Goal: Task Accomplishment & Management: Complete application form

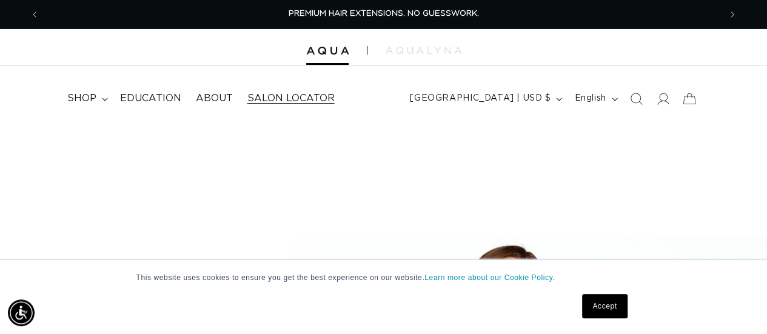
click at [283, 95] on span "Salon Locator" at bounding box center [290, 98] width 87 height 13
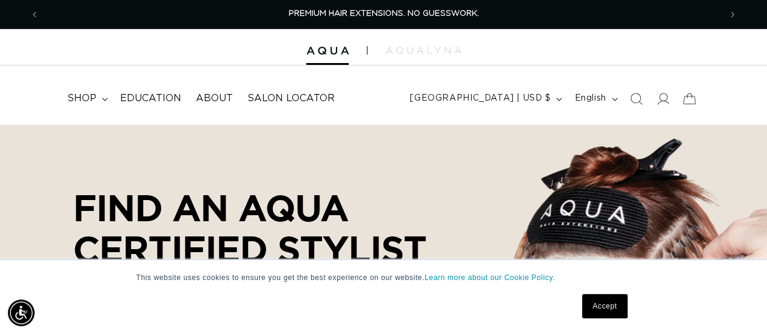
select select "m"
click at [595, 304] on link "Accept" at bounding box center [604, 306] width 45 height 24
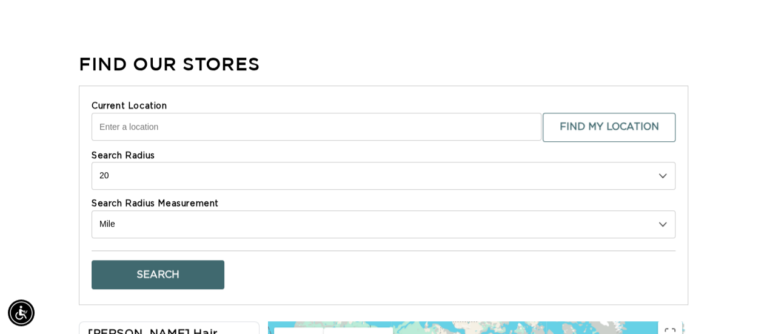
scroll to position [0, 680]
click at [267, 128] on input "Current Location" at bounding box center [317, 127] width 450 height 28
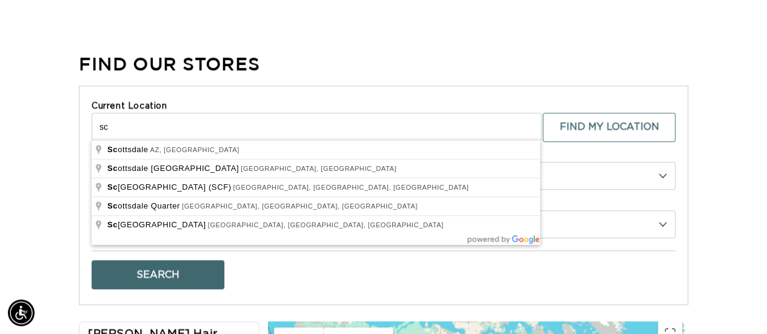
scroll to position [0, 1361]
type input "Scottsdale, AZ, USA"
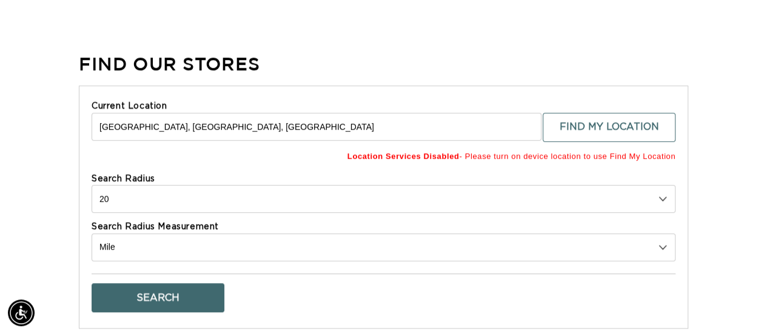
scroll to position [0, 680]
click at [197, 121] on input "Scottsdale, AZ, USA" at bounding box center [317, 127] width 450 height 28
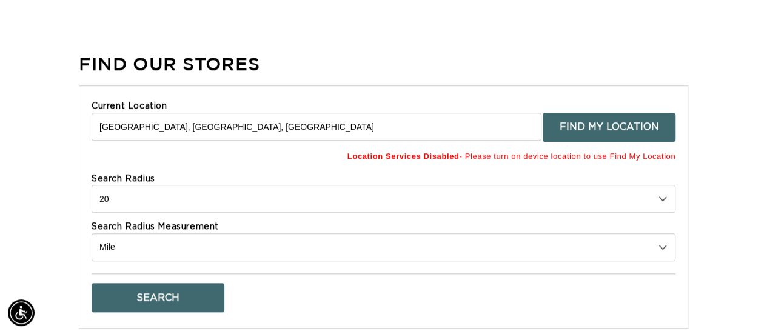
scroll to position [0, 0]
click at [632, 127] on button "Find My Location" at bounding box center [609, 127] width 133 height 29
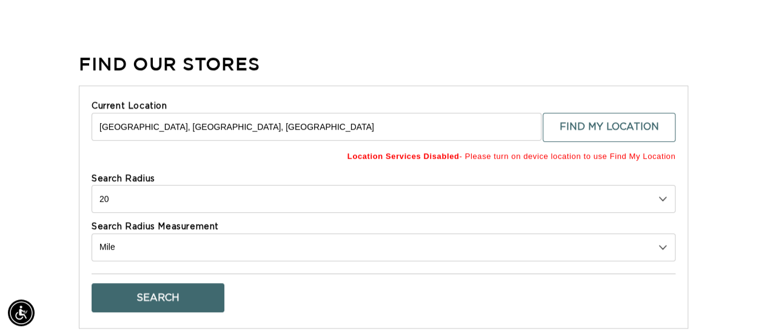
scroll to position [0, 680]
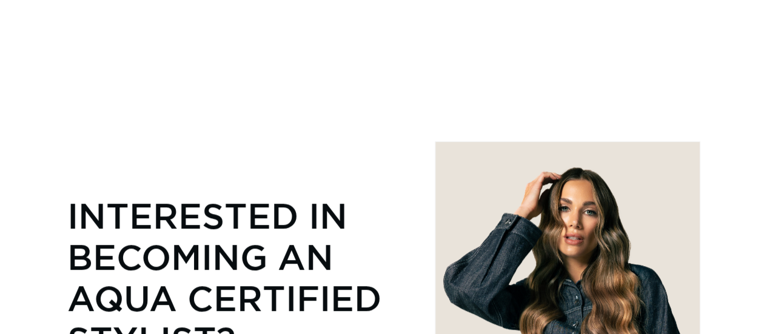
select select "m"
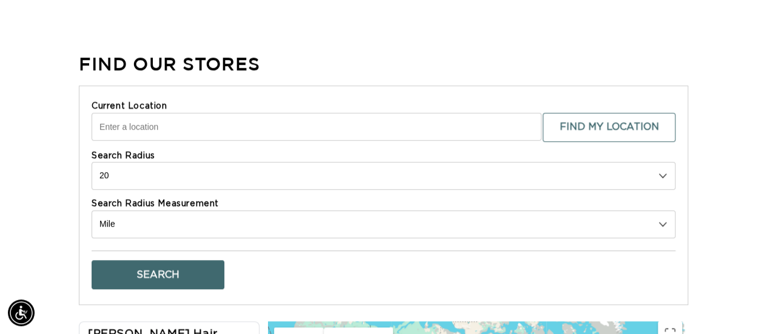
click at [160, 129] on input "Current Location" at bounding box center [317, 127] width 450 height 28
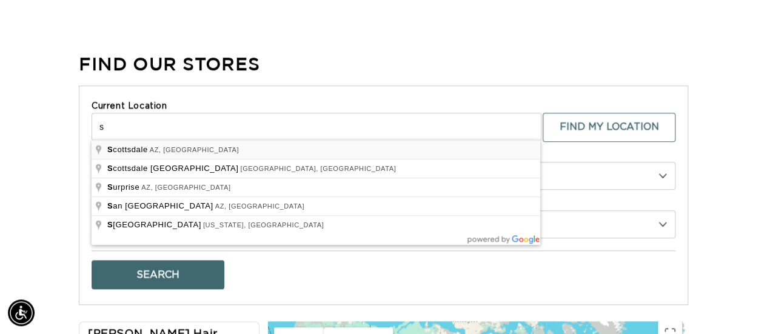
type input "Scottsdale, AZ, USA"
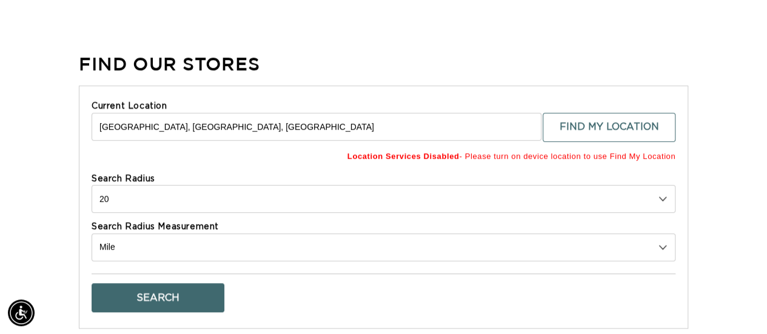
scroll to position [0, 0]
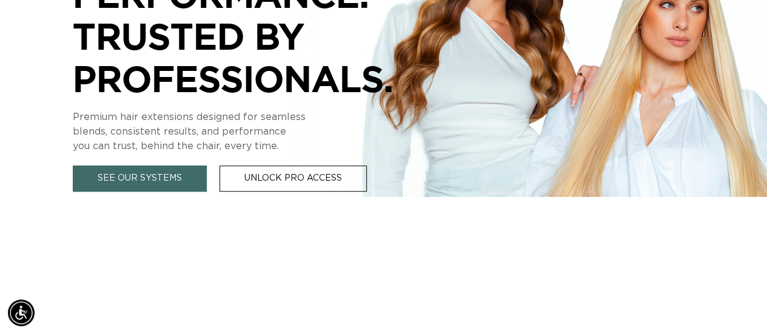
scroll to position [309, 0]
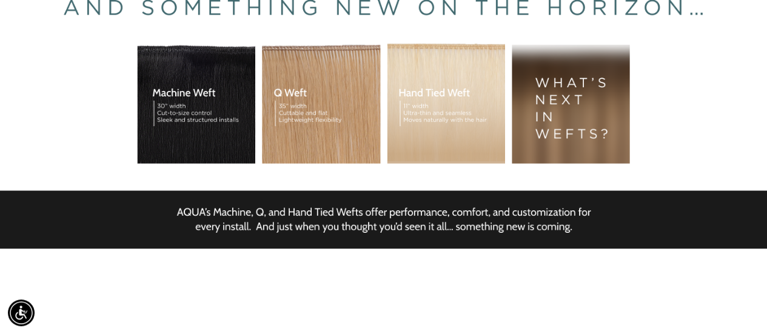
click at [289, 223] on div "BUILT FOR  PERFORMANCE. TRUSTED BY PROFESSIONALS. Premium hair extensions desig…" at bounding box center [383, 89] width 767 height 546
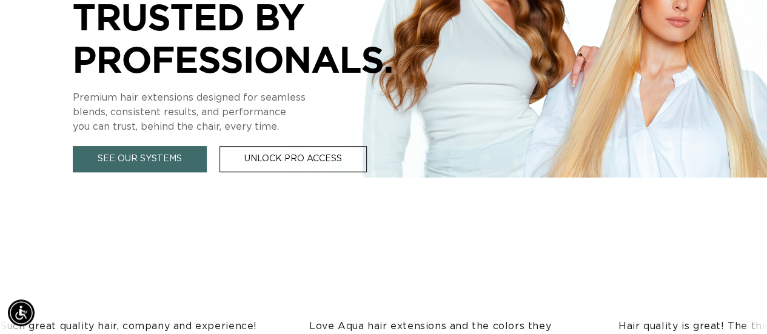
scroll to position [378, 0]
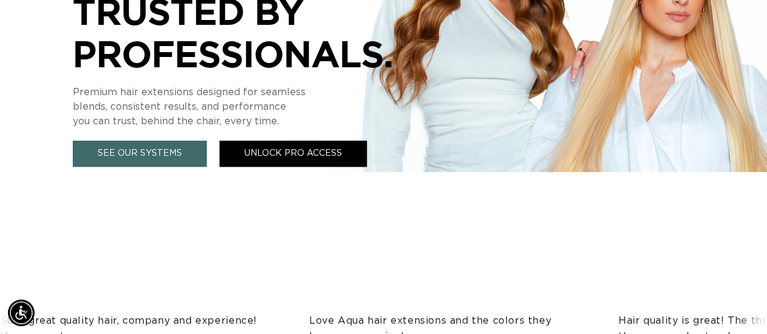
click at [322, 158] on link "Unlock Pro Access" at bounding box center [292, 154] width 147 height 26
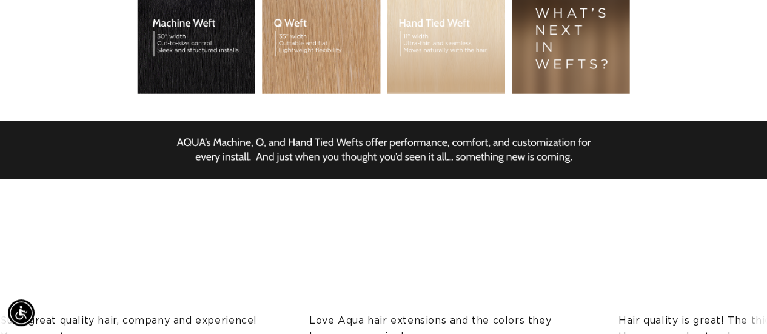
scroll to position [0, 0]
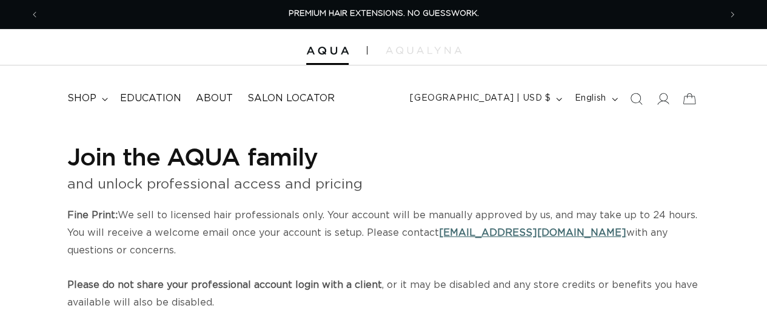
select select "US"
select select "[GEOGRAPHIC_DATA]"
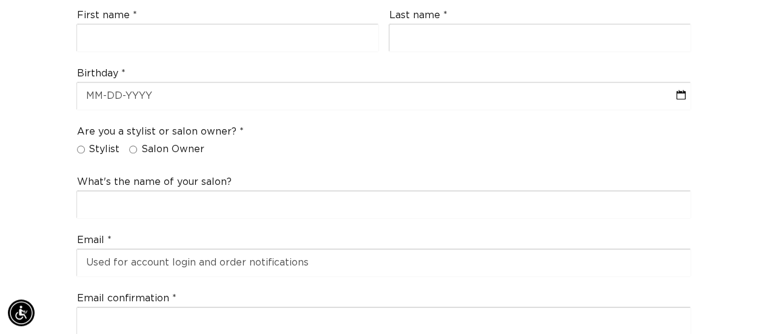
scroll to position [401, 0]
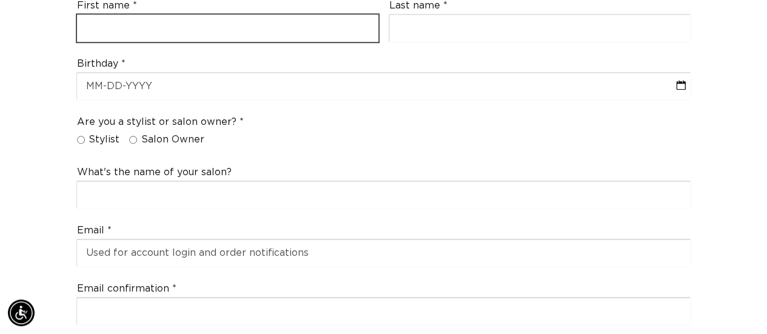
click at [138, 29] on input "text" at bounding box center [227, 28] width 301 height 27
type input "monika"
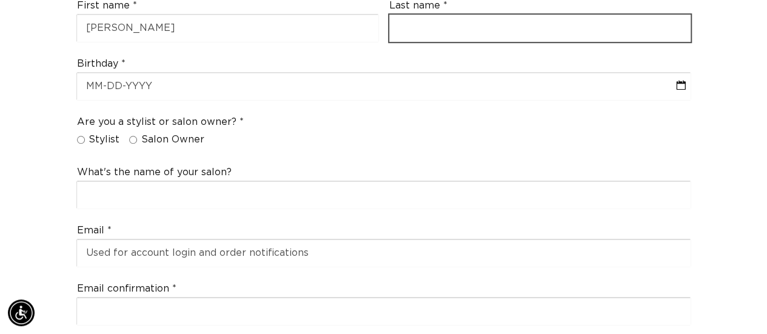
click at [484, 35] on input "text" at bounding box center [539, 28] width 301 height 27
type input "krystianik"
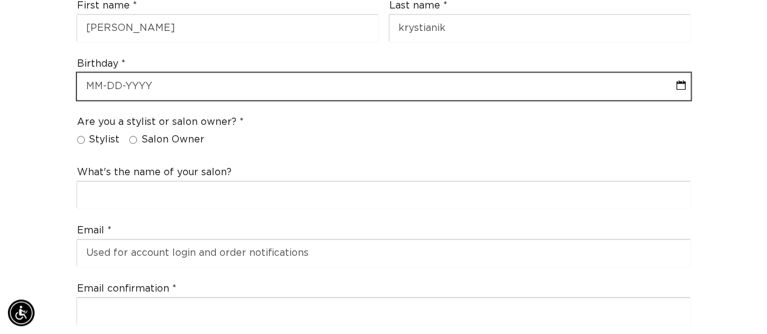
select select "9"
select select "2025"
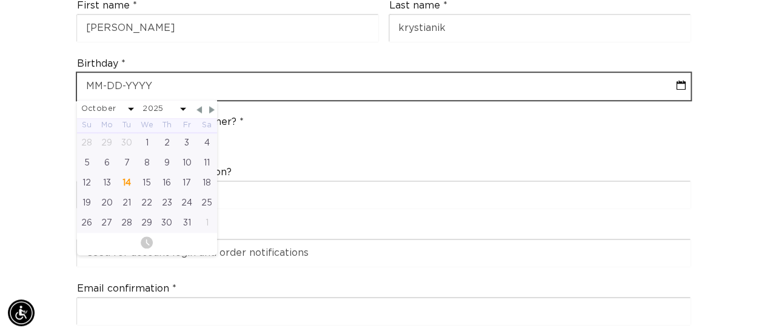
click at [153, 88] on input "text" at bounding box center [384, 86] width 614 height 27
type input "0"
select select "9"
select select "2025"
type input "09"
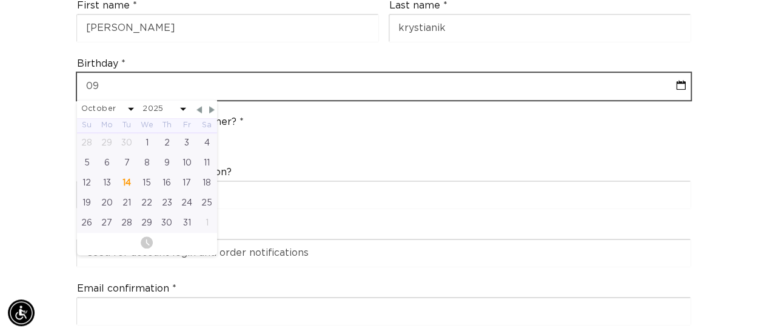
select select "9"
select select "2025"
type input "0"
select select "9"
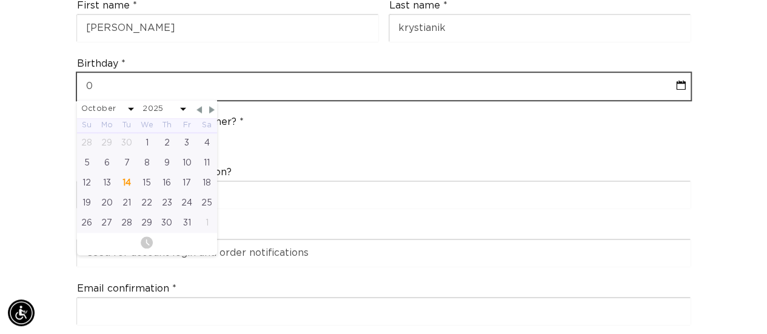
select select "2025"
type input "0"
select select "9"
select select "2025"
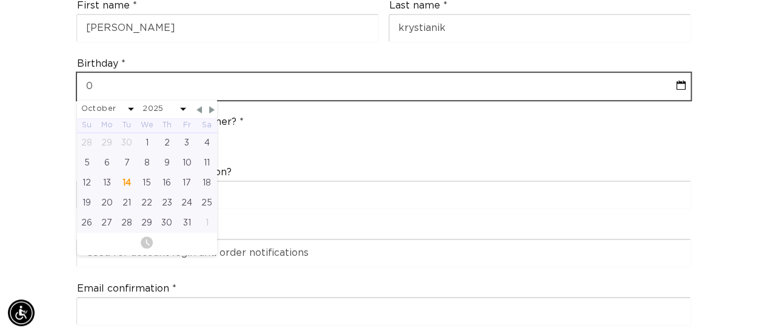
type input "00"
select select "9"
select select "2025"
type input "00-9"
select select "9"
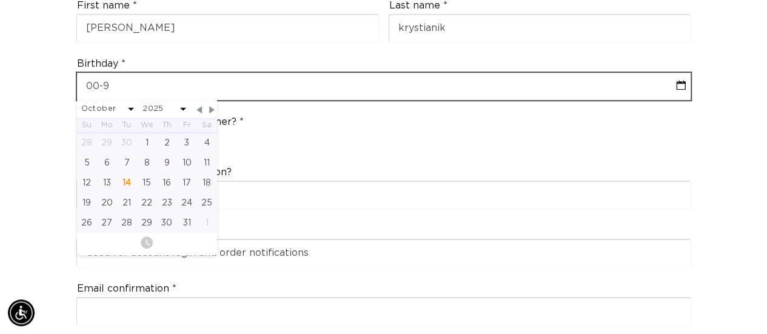
select select "2025"
type input "00-9/"
select select "9"
select select "2025"
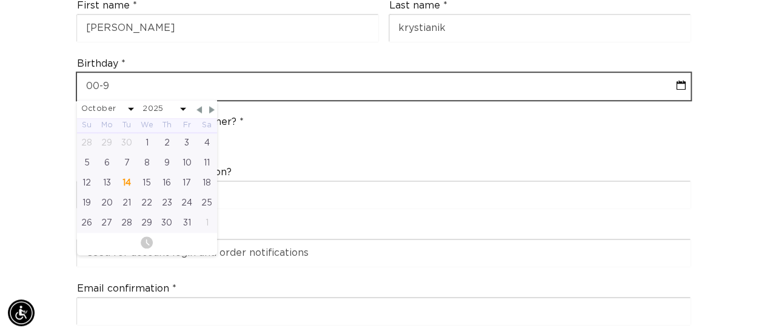
type input "00-"
select select "9"
select select "2025"
type input "00"
select select "9"
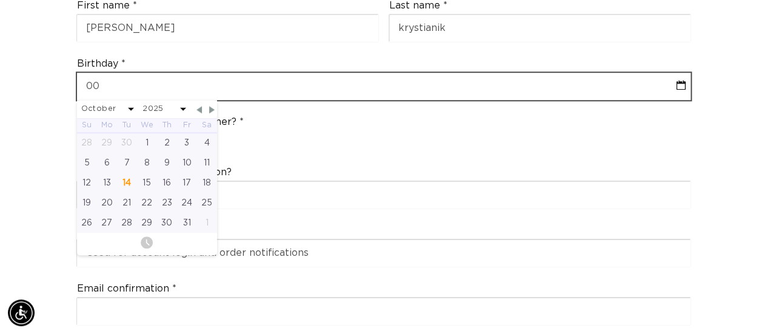
select select "2025"
type input "0"
select select "9"
select select "2025"
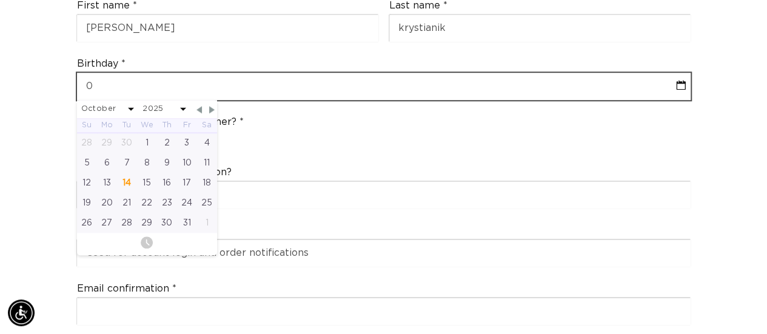
type input "09"
select select "9"
select select "2025"
type input "09/"
select select "9"
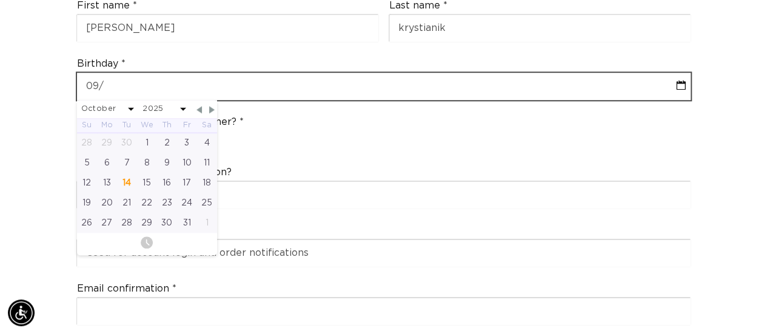
select select "2025"
type input "09/0"
select select "9"
select select "2025"
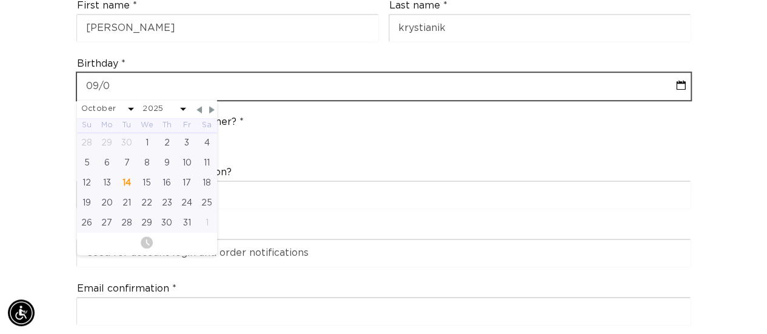
type input "09/01"
select select "9"
select select "2025"
type input "09/01/"
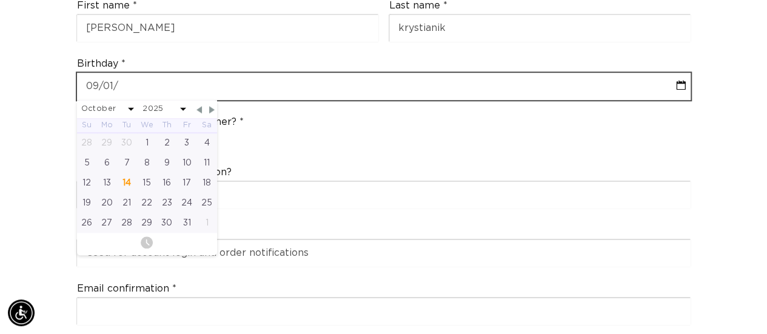
select select "9"
select select "2025"
select select "9"
select select "2025"
type input "09/01/19"
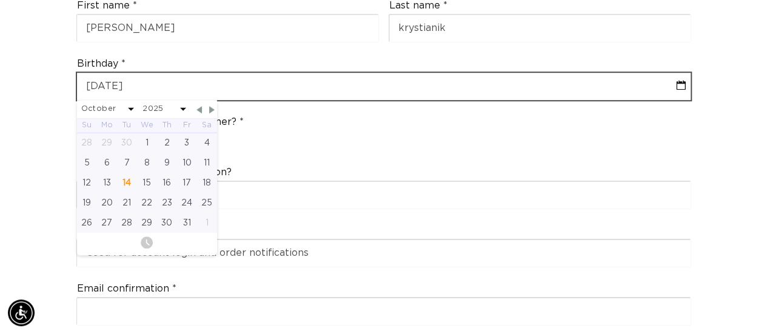
select select "9"
select select "2025"
type input "09/01/197"
select select "9"
select select "2025"
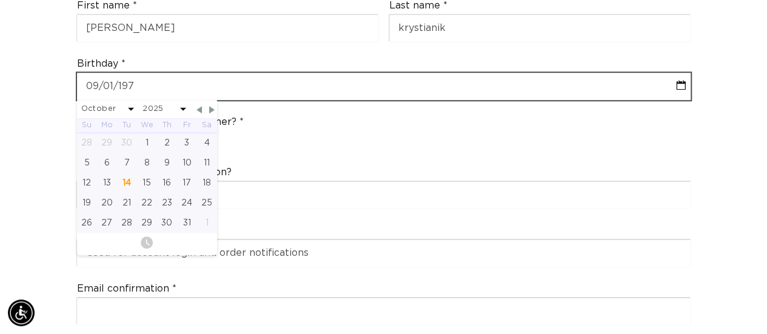
type input "09-01-1978"
select select "8"
select select "1978"
type input "09-01-1978"
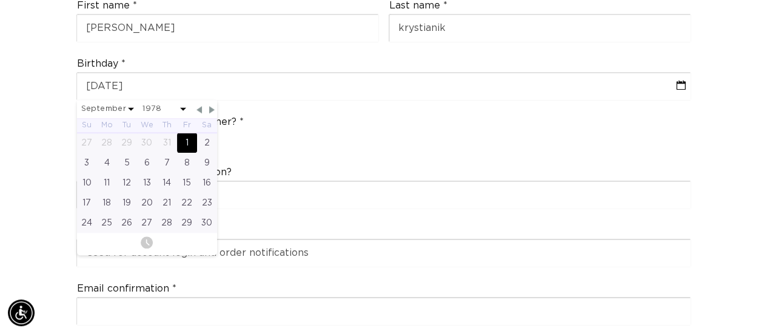
click at [258, 127] on div "Are you a stylist or salon owner? Stylist Salon Owner" at bounding box center [384, 133] width 625 height 46
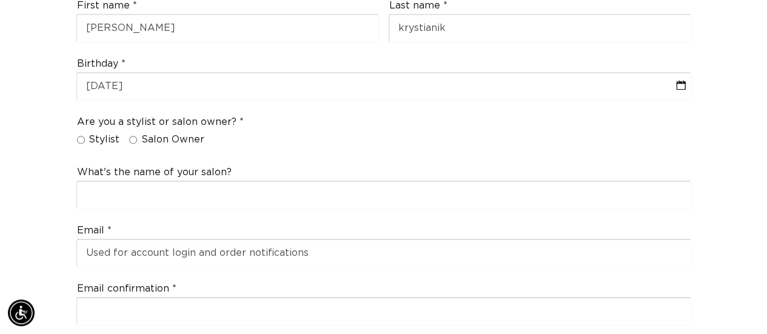
scroll to position [0, 1361]
click at [81, 138] on input "Stylist" at bounding box center [81, 140] width 8 height 8
radio input "true"
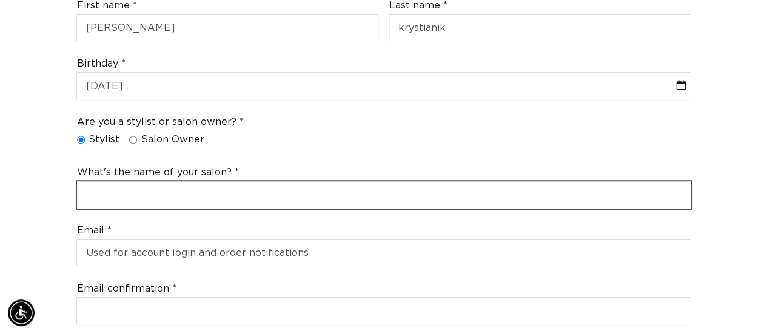
click at [107, 200] on input "text" at bounding box center [384, 194] width 614 height 27
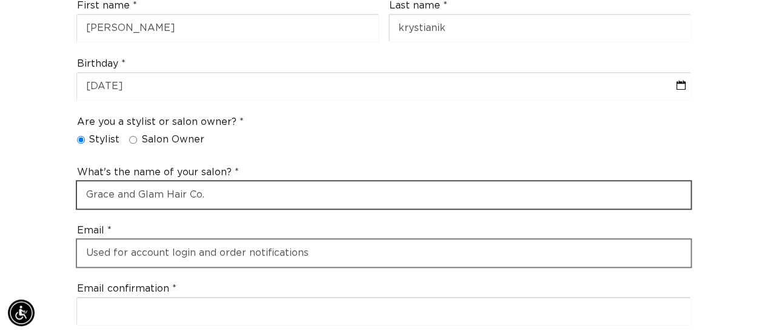
type input "Grace and Glam Hair Co."
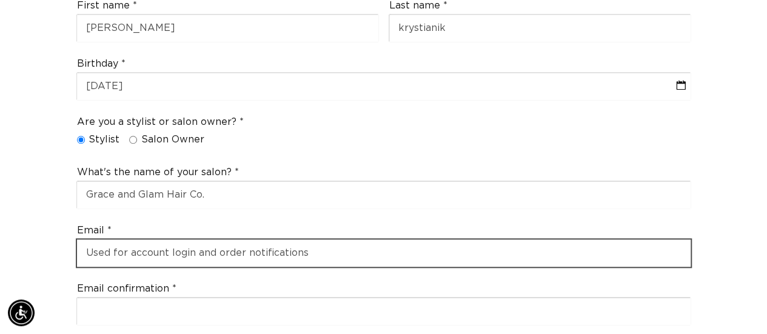
click at [196, 249] on input "email" at bounding box center [384, 253] width 614 height 27
type input "monikakrys78@gmail.com"
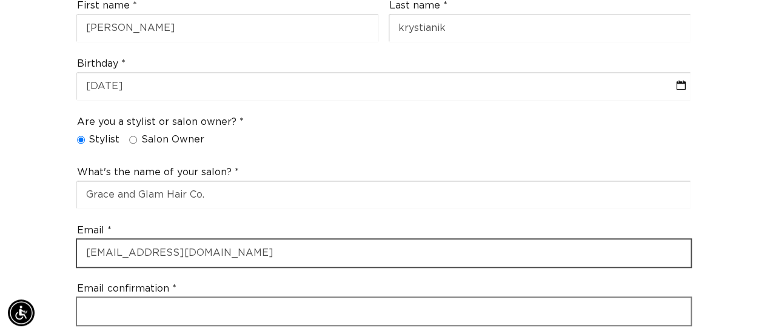
scroll to position [0, 680]
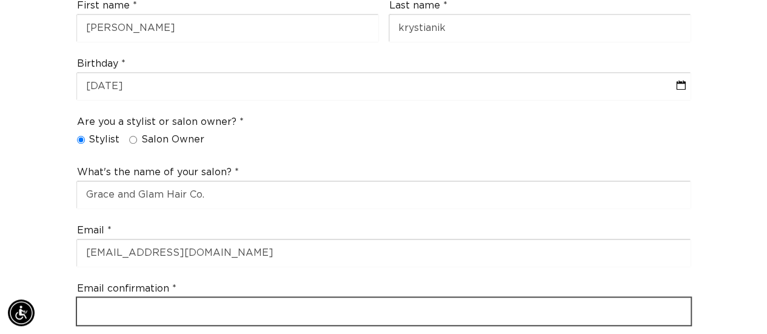
click at [354, 303] on input "email" at bounding box center [384, 311] width 614 height 27
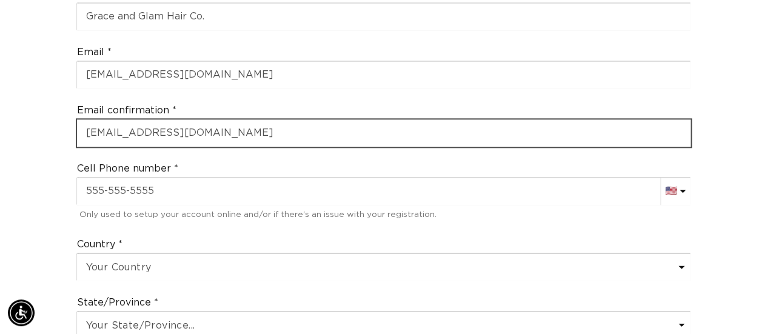
scroll to position [0, 0]
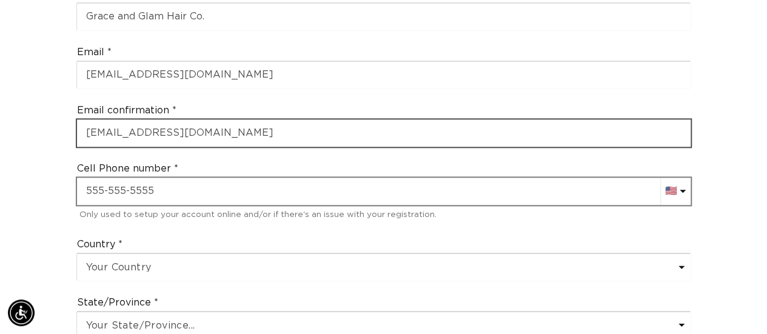
type input "monikakrys78@gmail.com"
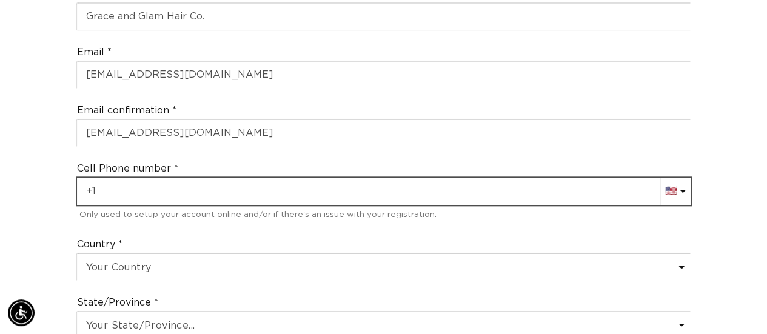
click at [108, 190] on input "+1" at bounding box center [384, 191] width 614 height 27
type input "+1 860 707 3322"
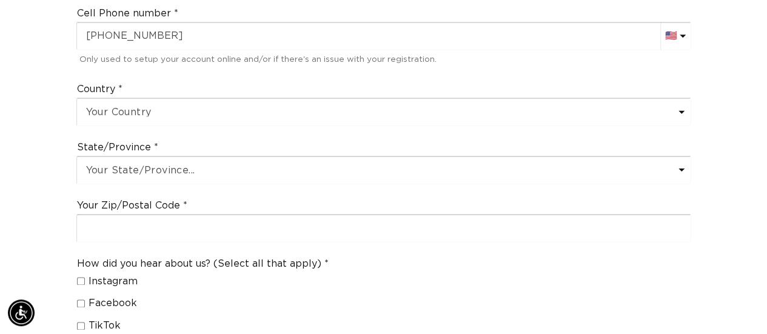
click at [682, 169] on span at bounding box center [681, 170] width 6 height 3
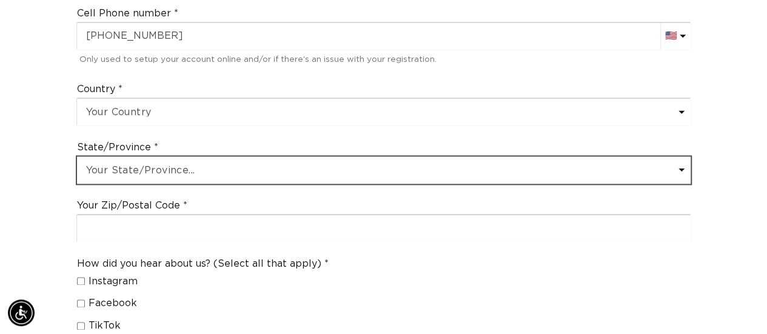
click at [558, 161] on select "Your State/Province... Alabama Alaska American Samoa Arizona Arkansas Californi…" at bounding box center [384, 169] width 614 height 27
select select "Arizona"
click at [77, 156] on select "Your State/Province... Alabama Alaska American Samoa Arizona Arkansas Californi…" at bounding box center [384, 169] width 614 height 27
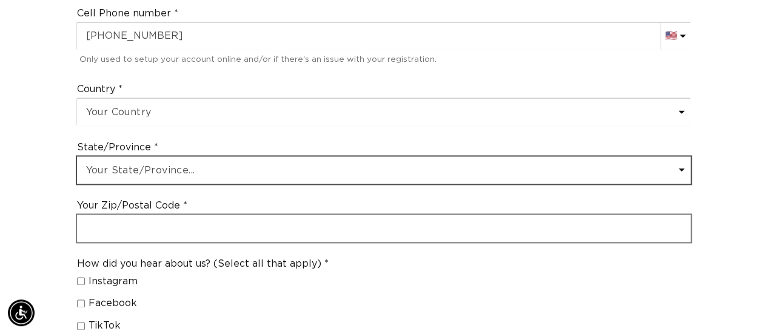
scroll to position [0, 1361]
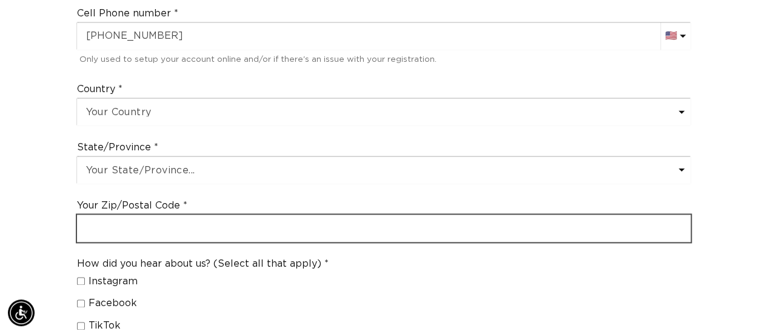
click at [106, 223] on input "text" at bounding box center [384, 228] width 614 height 27
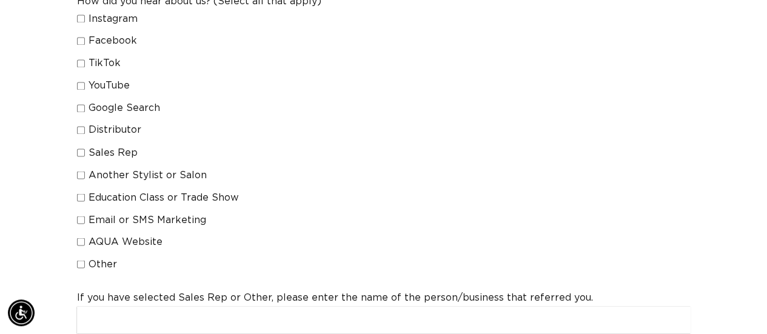
type input "85268"
click at [82, 171] on input "Another Stylist or Salon" at bounding box center [81, 175] width 8 height 8
checkbox input "true"
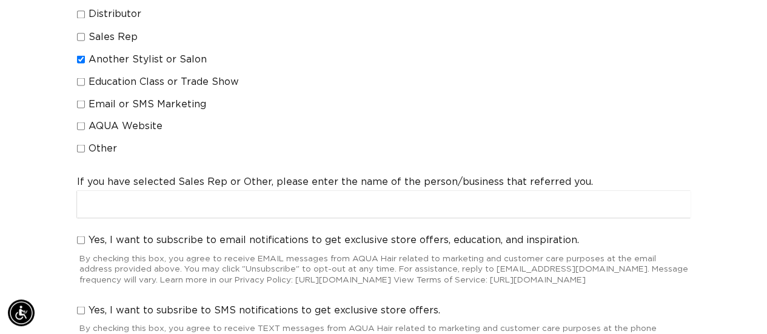
scroll to position [0, 0]
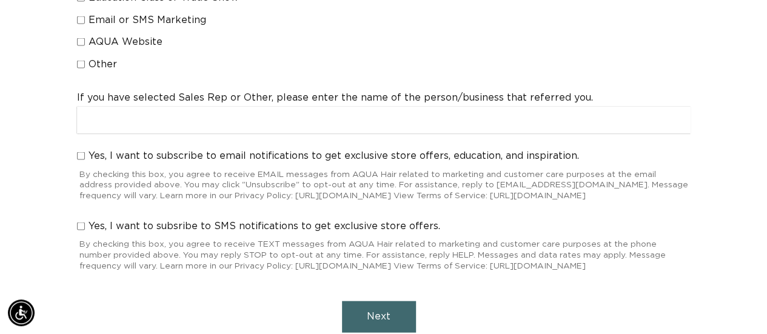
click at [80, 152] on input "Yes, I want to subscribe to email notifications to get exclusive store offers, …" at bounding box center [81, 156] width 8 height 8
checkbox input "true"
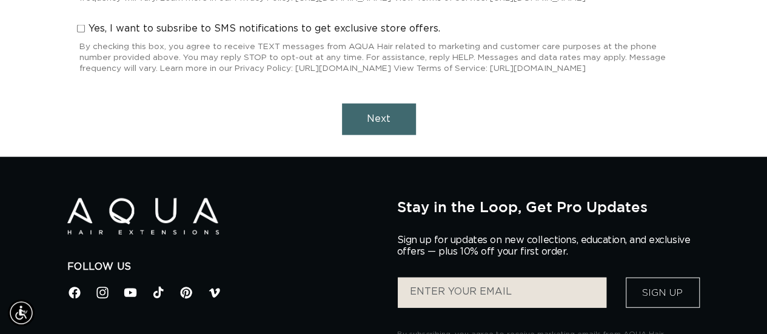
click at [368, 124] on span "Next" at bounding box center [379, 119] width 24 height 10
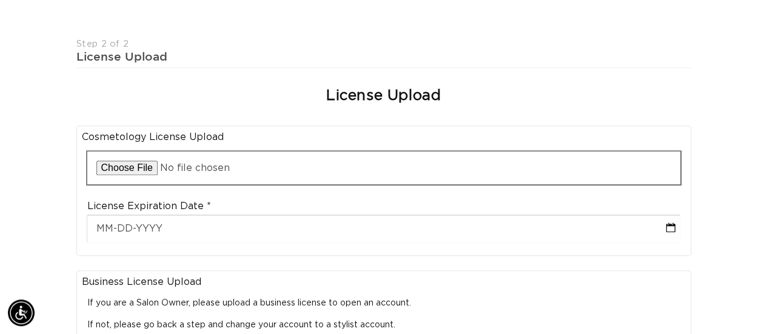
scroll to position [0, 1361]
click at [119, 166] on input "file" at bounding box center [383, 168] width 593 height 33
click at [141, 164] on input "file" at bounding box center [383, 168] width 593 height 33
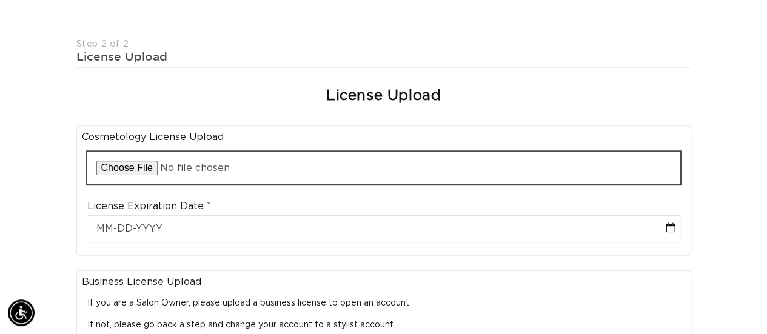
type input "C:\fakepath\b83fb854-776e-48aa-bcc1-7985b4fce0a8.pdf"
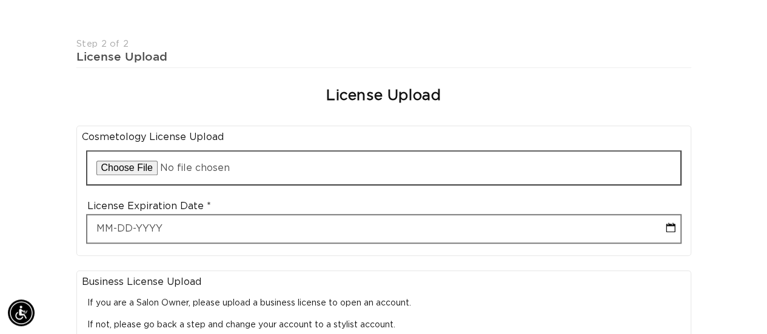
scroll to position [0, 680]
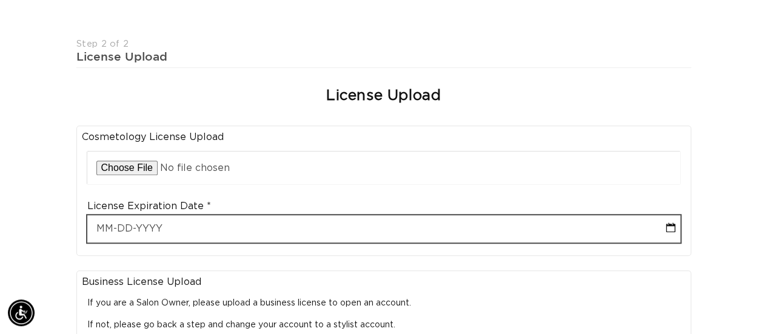
select select "9"
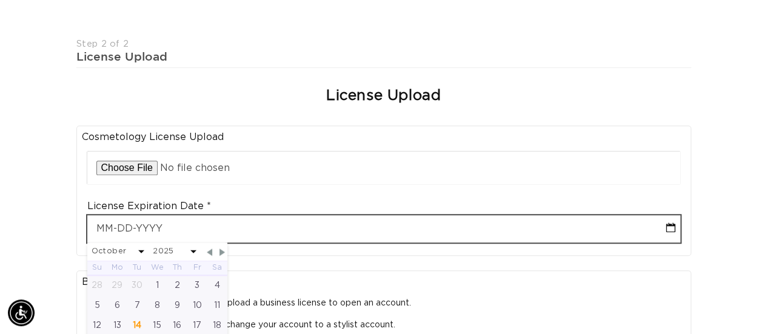
click at [113, 226] on input "text" at bounding box center [383, 228] width 593 height 27
type input "0"
select select "9"
type input "09"
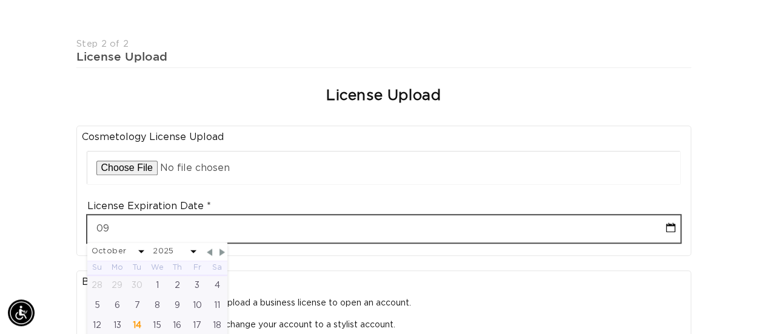
select select "9"
type input "09-01"
select select "9"
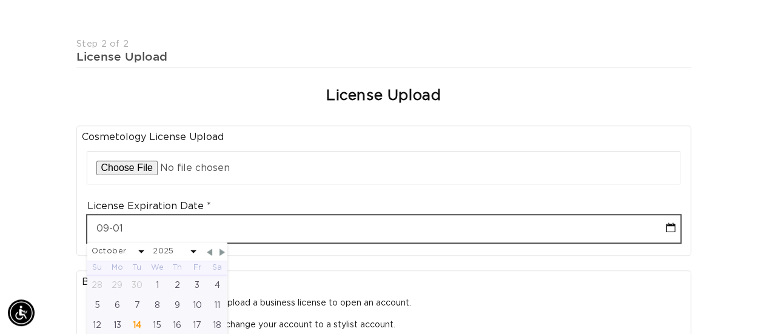
type input "09-01-2"
select select "9"
type input "09-01-20"
select select "9"
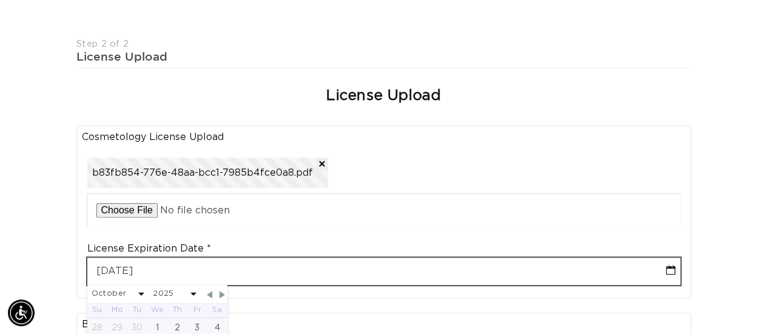
type input "09-01-202"
select select "9"
type input "09-01-2027"
select select "8"
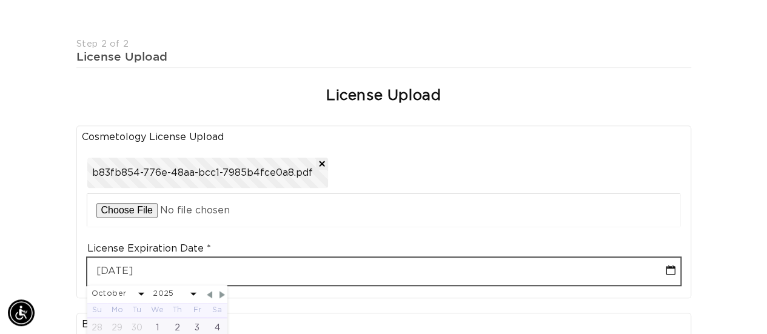
select select "2027"
type input "09-01-2027"
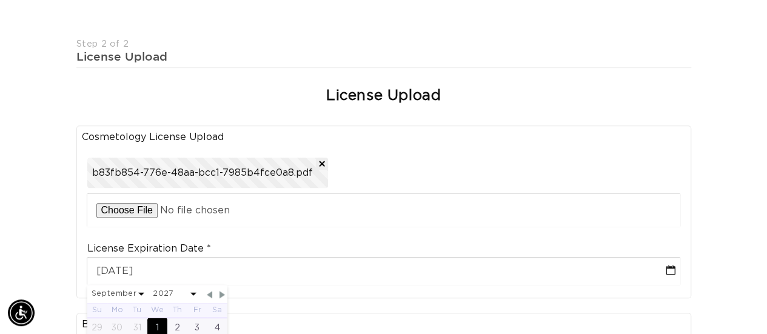
click at [714, 162] on div "Join the AQUA family and unlock professional access and pricing Fine Print: We …" at bounding box center [383, 307] width 767 height 1005
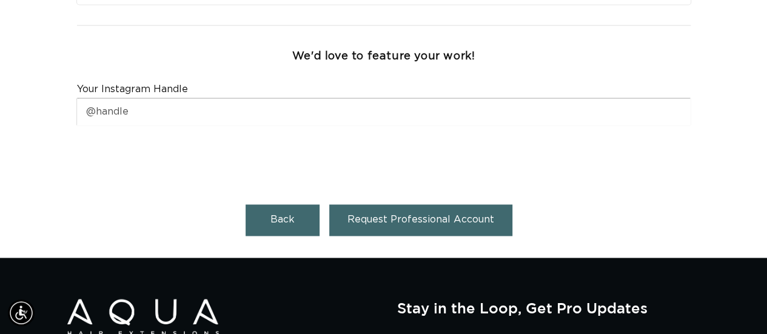
scroll to position [889, 0]
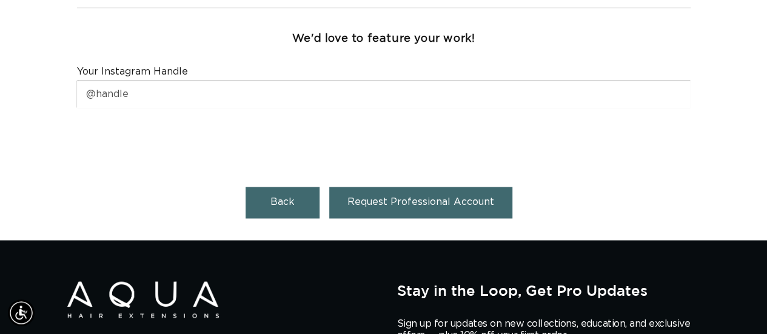
click at [440, 199] on span "Request Professional Account" at bounding box center [420, 202] width 147 height 10
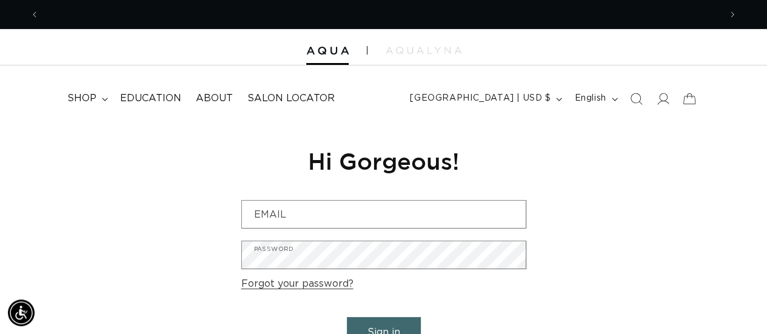
scroll to position [0, 680]
click at [645, 245] on div "Reset your password We will send you an email to reset your password Email Subm…" at bounding box center [383, 260] width 767 height 272
